Goal: Find specific page/section: Find specific page/section

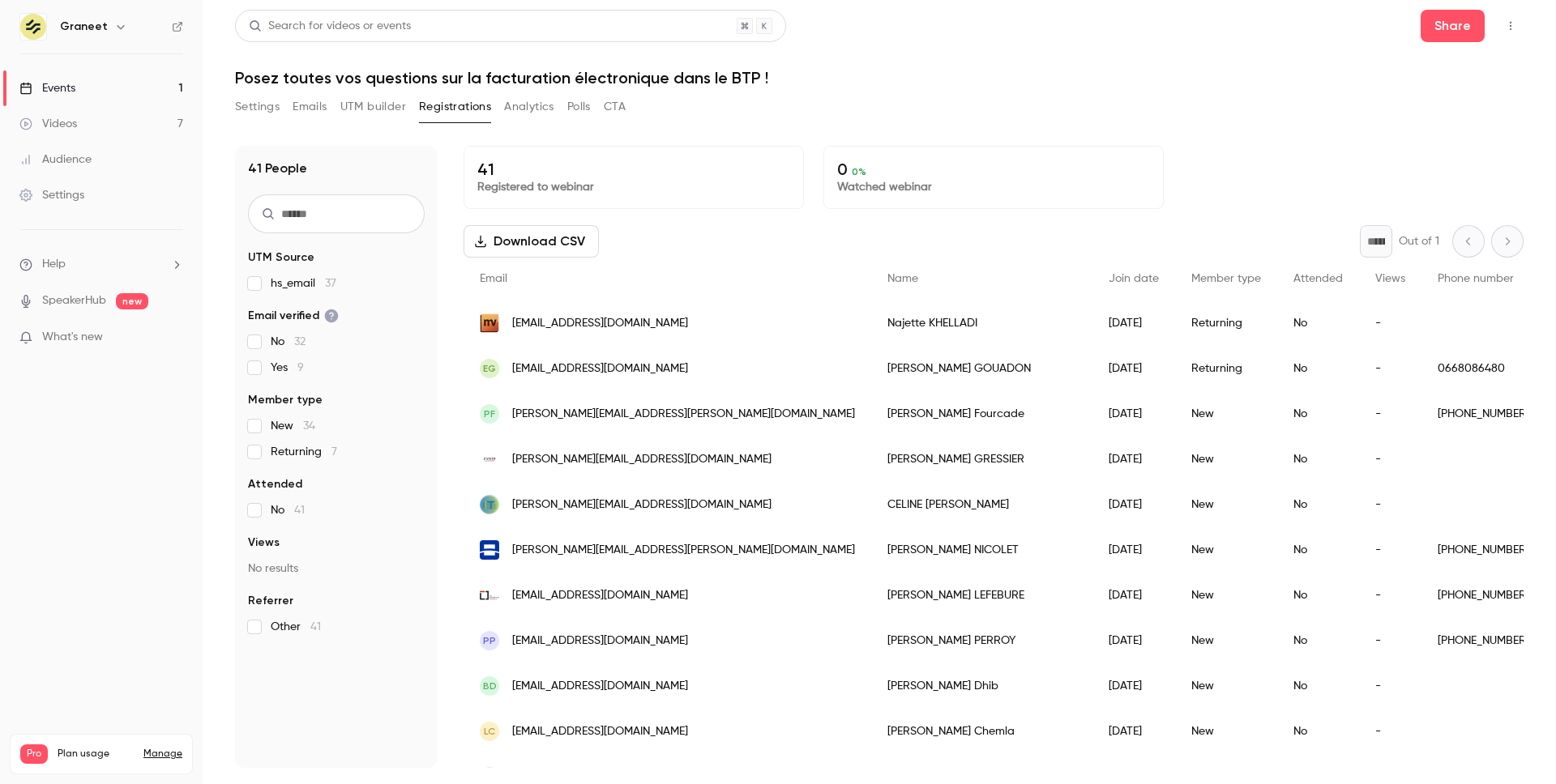
click at [498, 104] on div "Settings Emails UTM builder Registrations Analytics Polls CTA" at bounding box center [430, 107] width 390 height 26
click at [62, 81] on div "Events" at bounding box center [47, 88] width 56 height 17
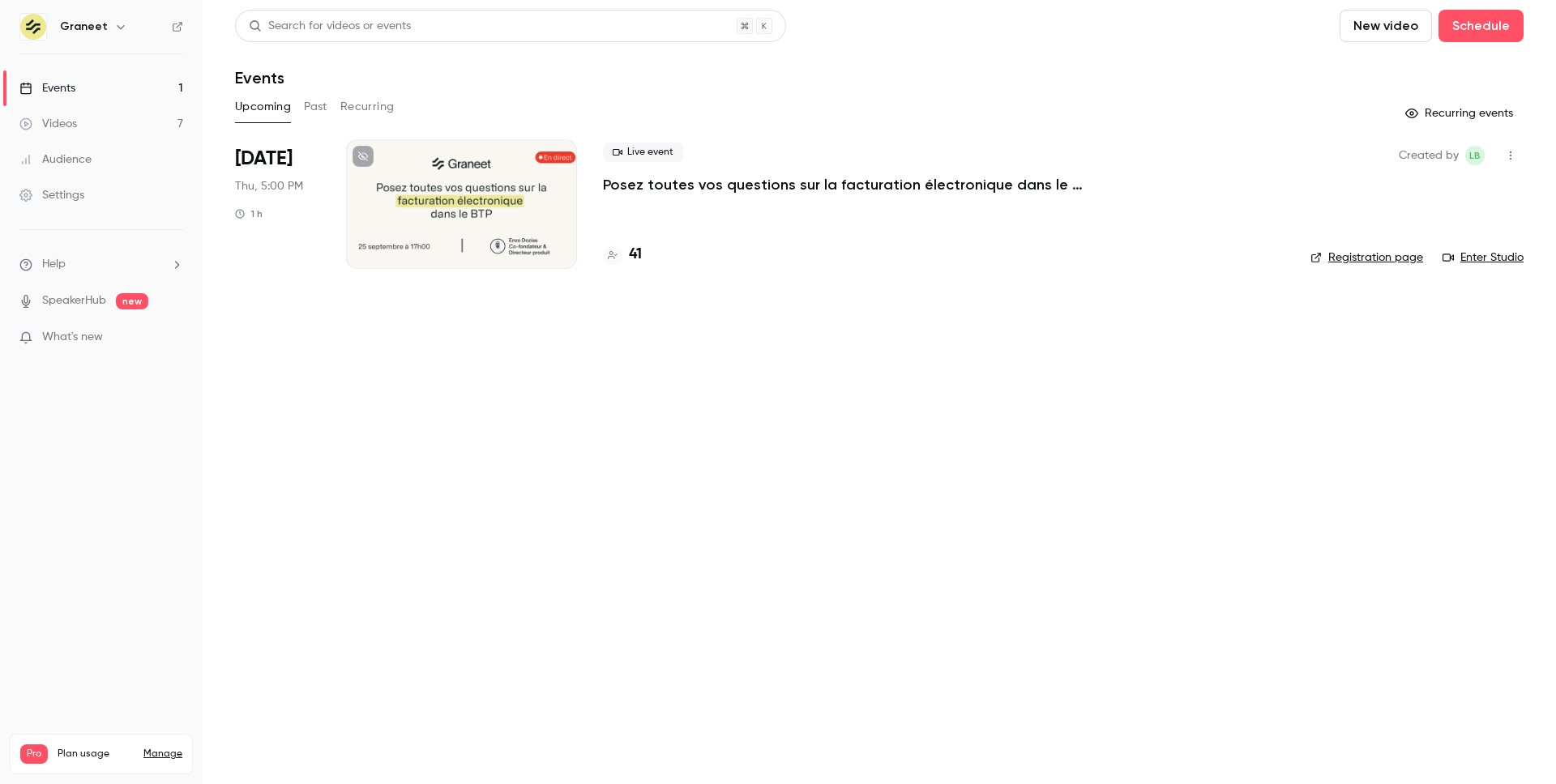
click at [312, 105] on button "Past" at bounding box center [316, 107] width 24 height 26
